Goal: Task Accomplishment & Management: Use online tool/utility

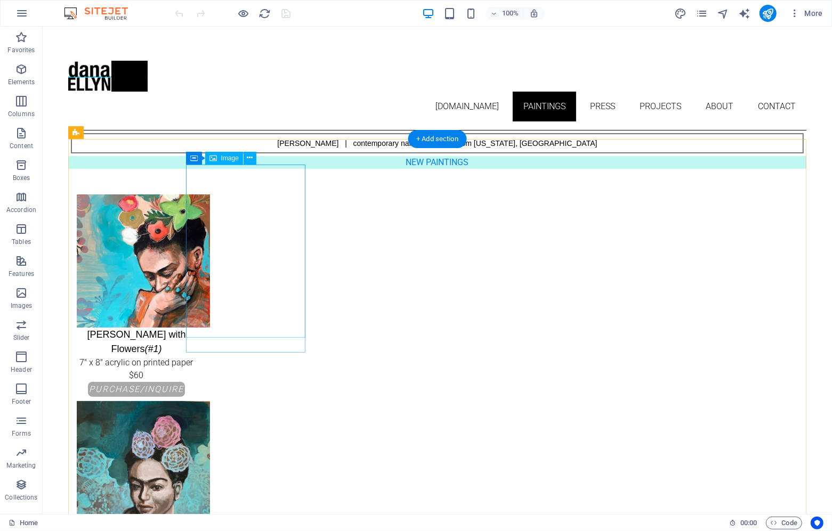
click at [196, 250] on figure "[PERSON_NAME] with Flowers (#1) 7" x 8" acrylic on printed paper $60" at bounding box center [135, 288] width 119 height 188
click at [196, 262] on figure "[PERSON_NAME] with Flowers (#1) 7" x 8" acrylic on printed paper $60" at bounding box center [135, 288] width 119 height 188
select select "px"
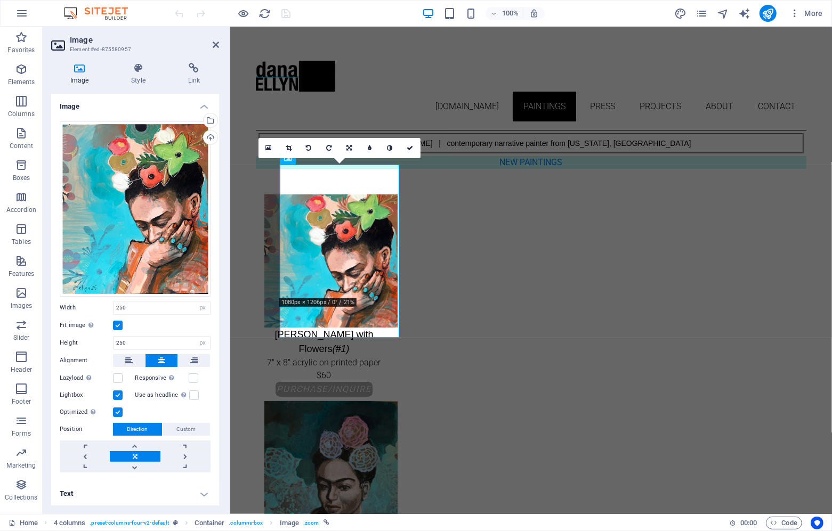
click at [110, 495] on h4 "Text" at bounding box center [135, 494] width 168 height 26
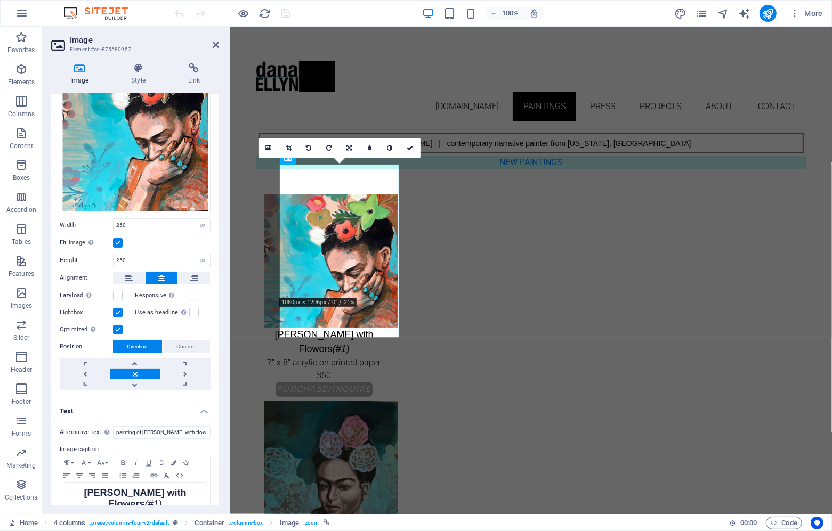
scroll to position [107, 0]
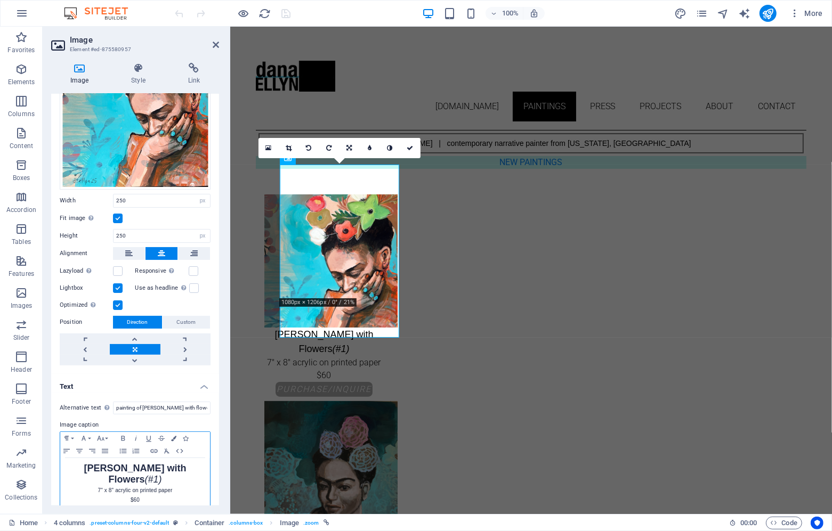
click at [147, 496] on p "$60" at bounding box center [135, 501] width 139 height 10
click at [173, 436] on icon "button" at bounding box center [173, 438] width 5 height 5
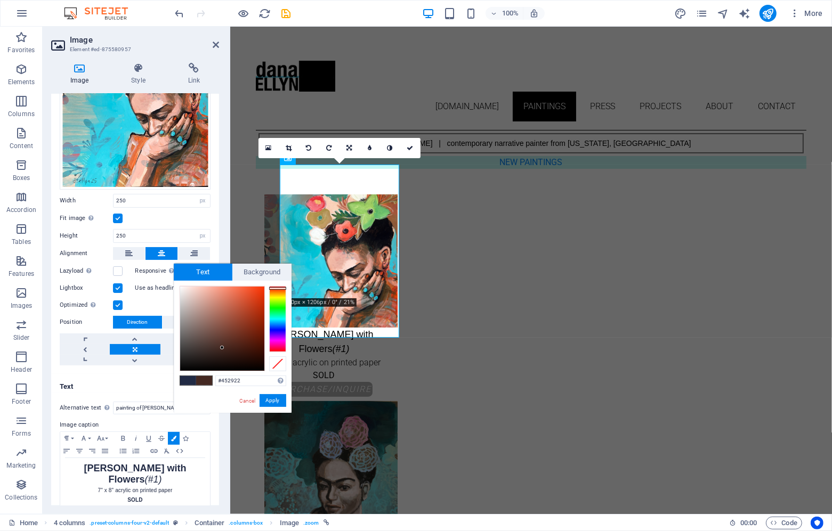
click at [277, 288] on div at bounding box center [277, 319] width 17 height 66
type input "#fa3503"
click at [263, 288] on div at bounding box center [222, 329] width 84 height 84
click at [281, 399] on button "Apply" at bounding box center [273, 400] width 27 height 13
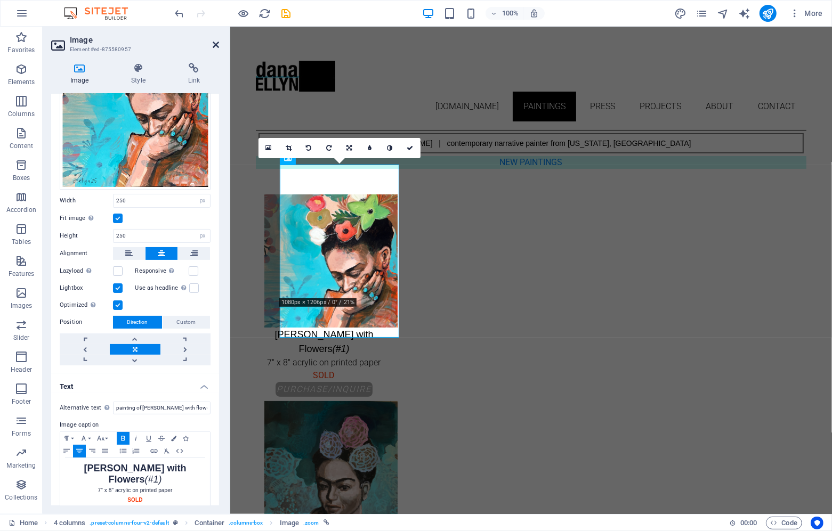
click at [216, 43] on icon at bounding box center [216, 45] width 6 height 9
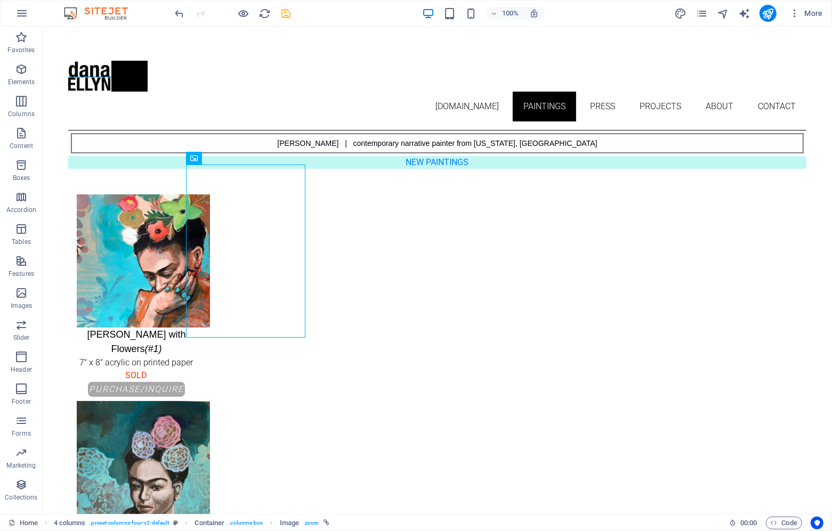
click at [285, 11] on icon "save" at bounding box center [286, 13] width 12 height 12
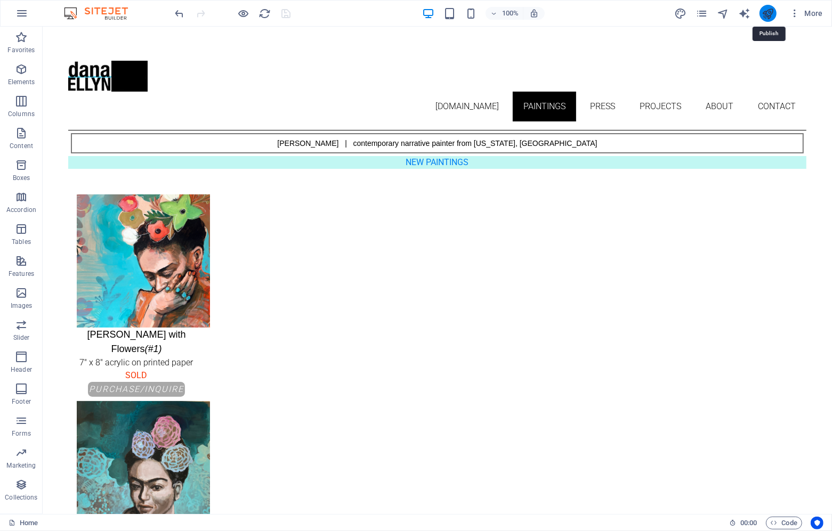
click at [767, 11] on icon "publish" at bounding box center [768, 13] width 12 height 12
